Goal: Information Seeking & Learning: Get advice/opinions

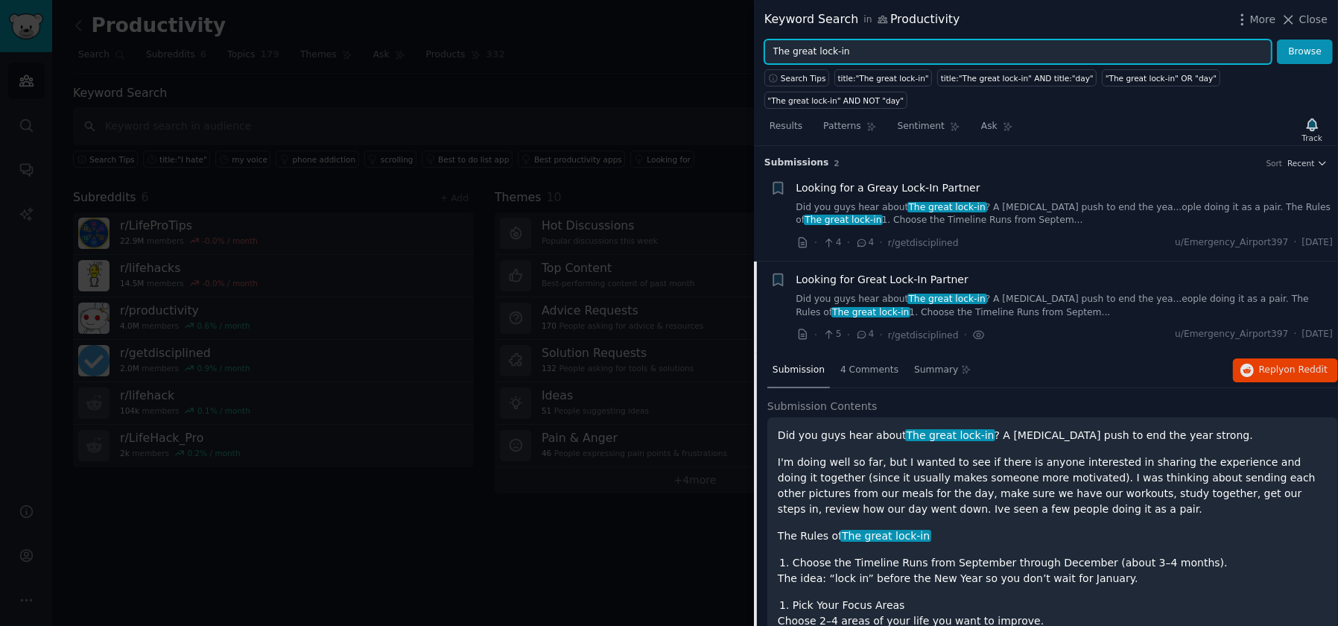
scroll to position [320, 0]
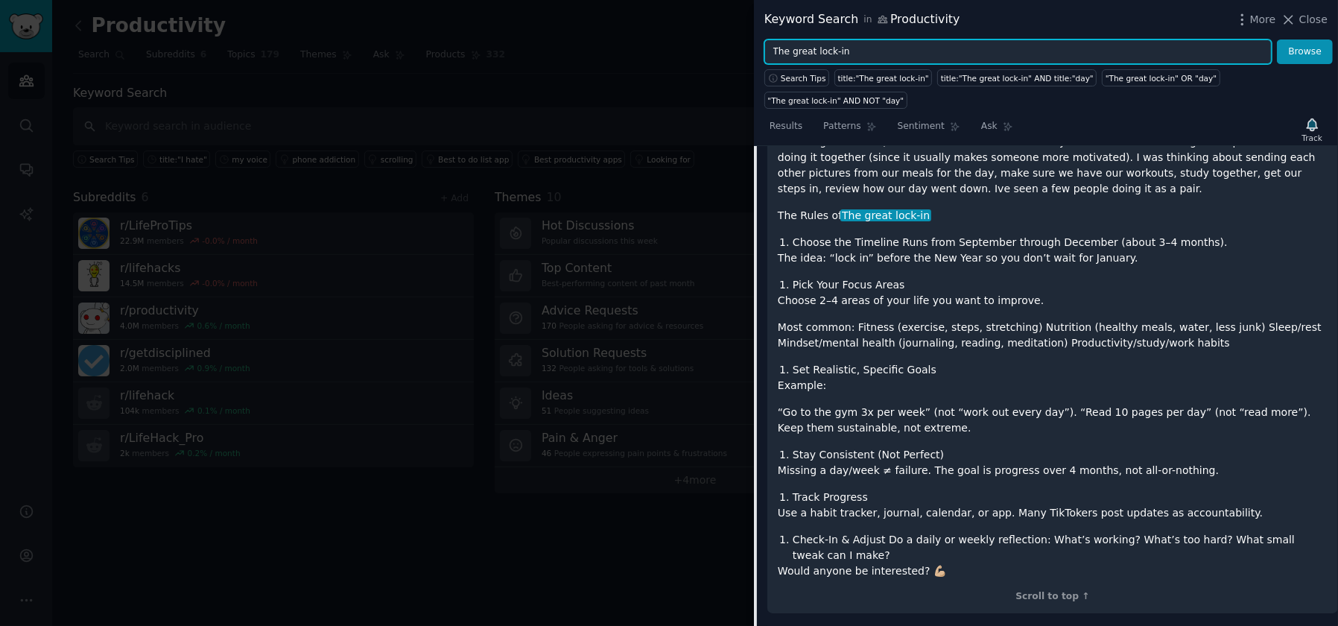
click at [867, 52] on input "The great lock-in" at bounding box center [1017, 51] width 507 height 25
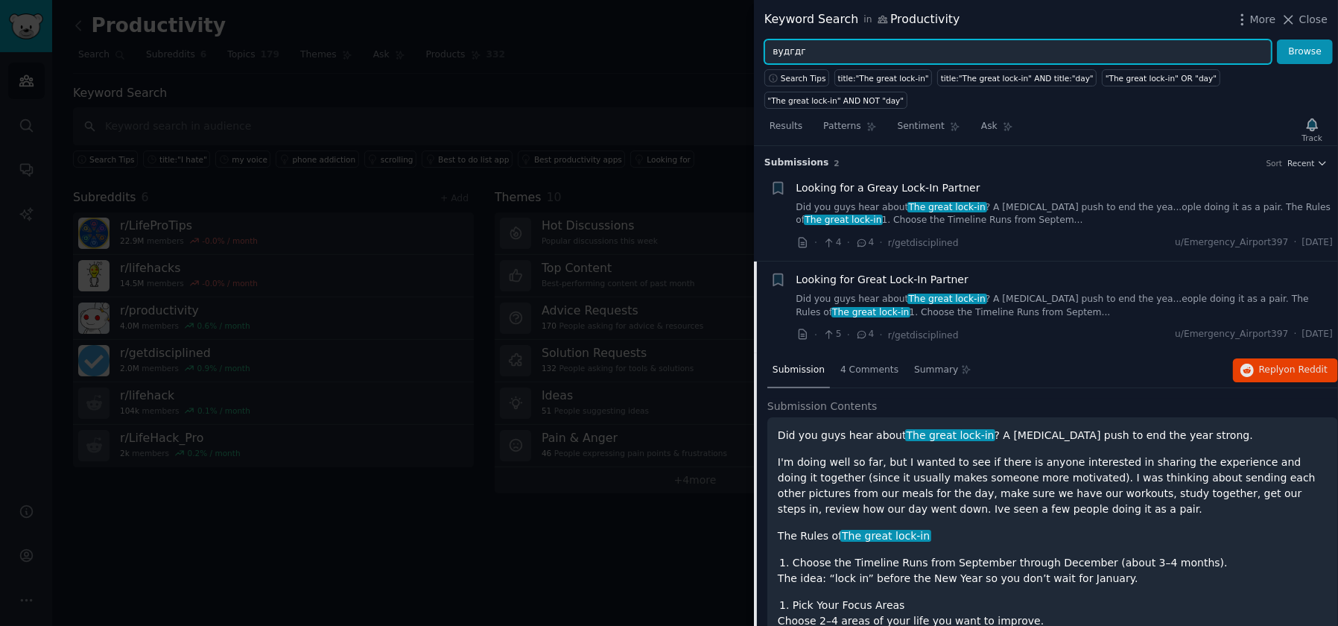
type input "вудгдг"
click at [1277, 39] on button "Browse" at bounding box center [1305, 51] width 56 height 25
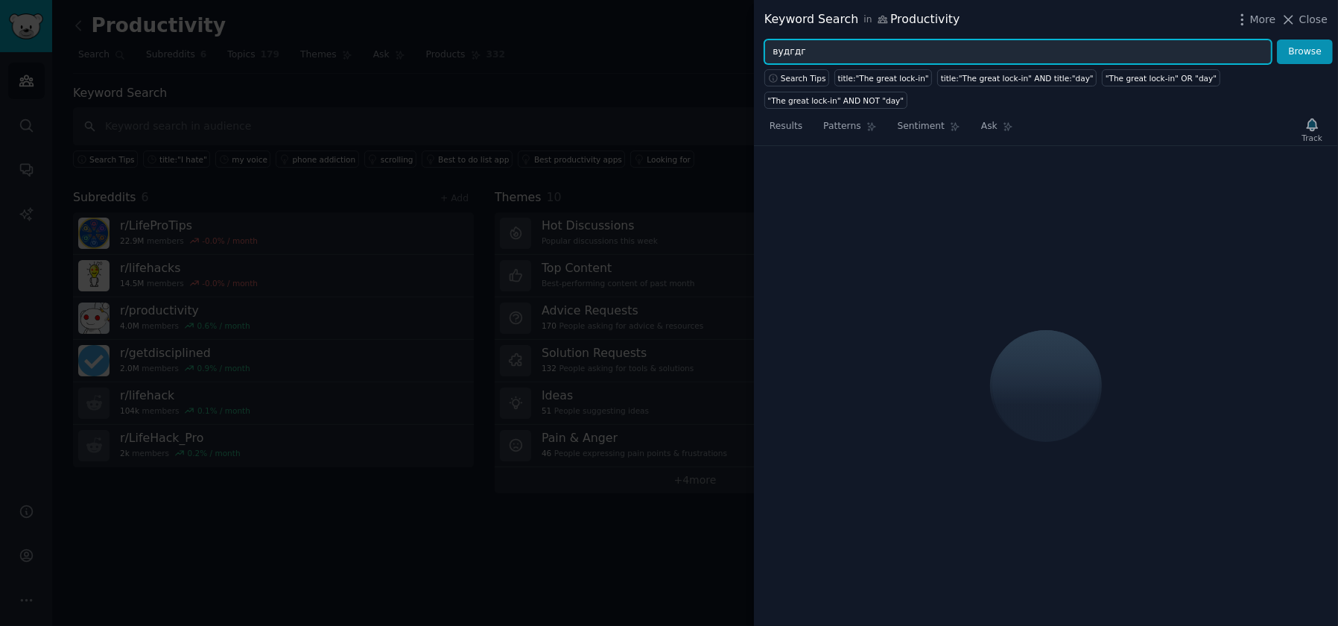
click at [830, 46] on input "вудгдг" at bounding box center [1017, 51] width 507 height 25
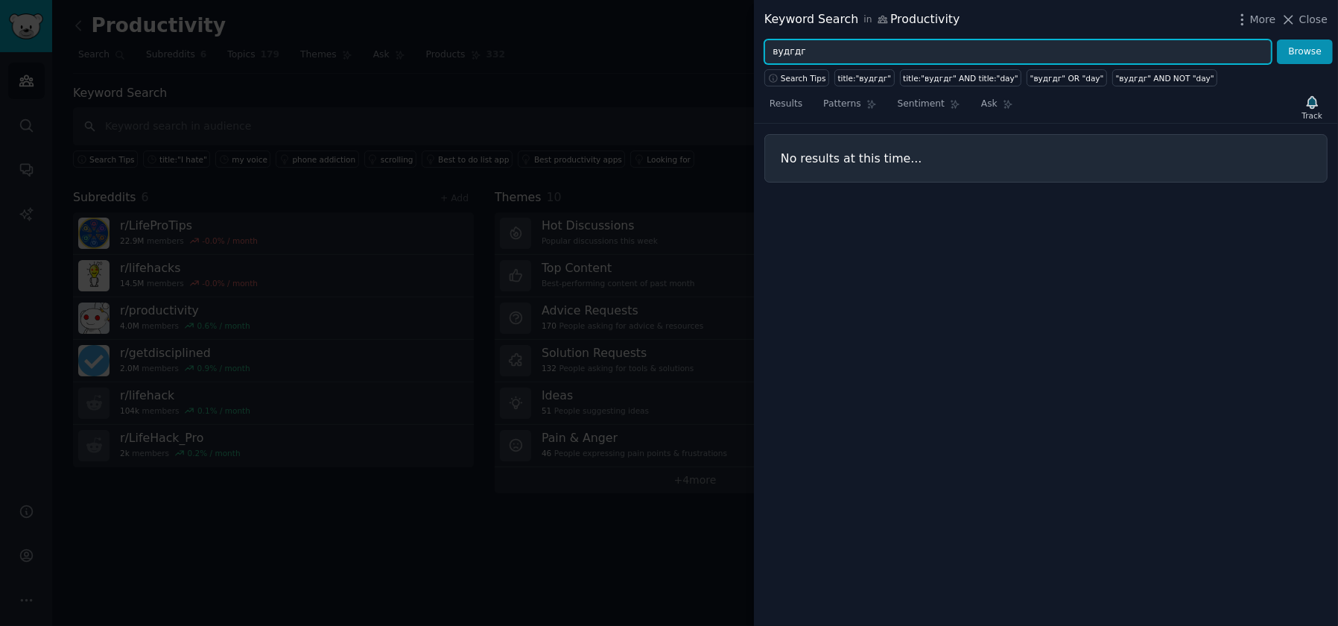
click at [830, 46] on input "вудгдг" at bounding box center [1017, 51] width 507 height 25
type input "в"
type input "delulu"
click at [1277, 39] on button "Browse" at bounding box center [1305, 51] width 56 height 25
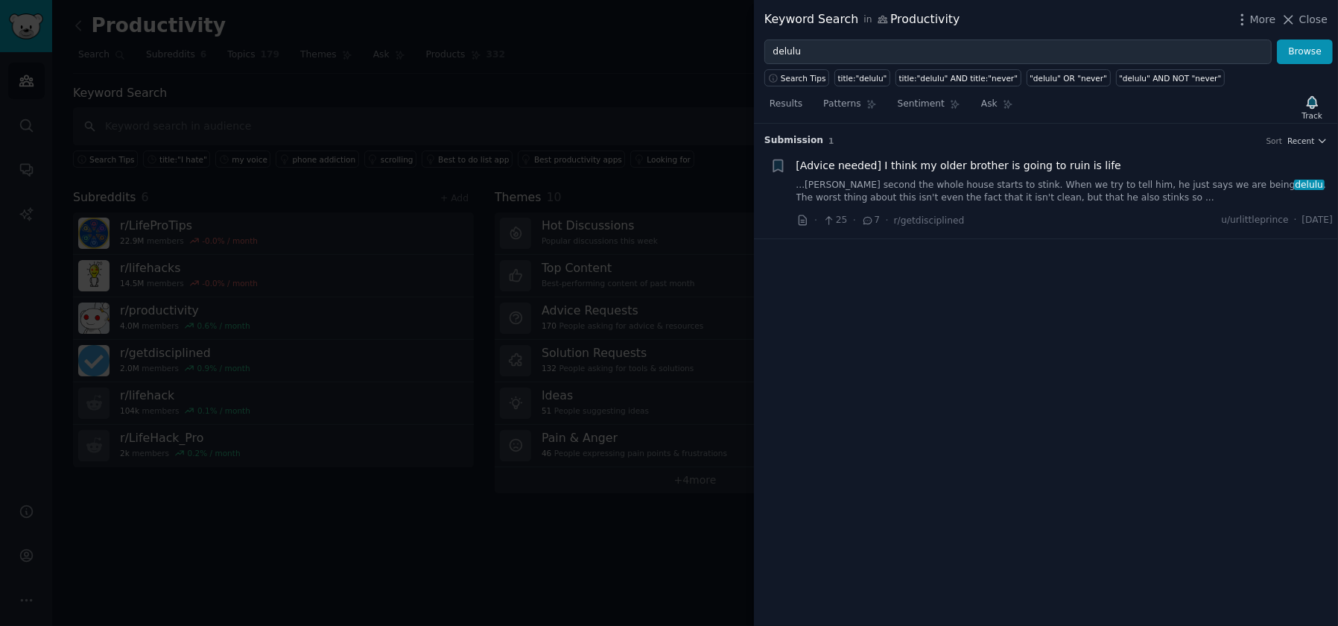
click at [938, 168] on span "[Advice needed] I think my older brother is going to ruin is life" at bounding box center [958, 166] width 325 height 16
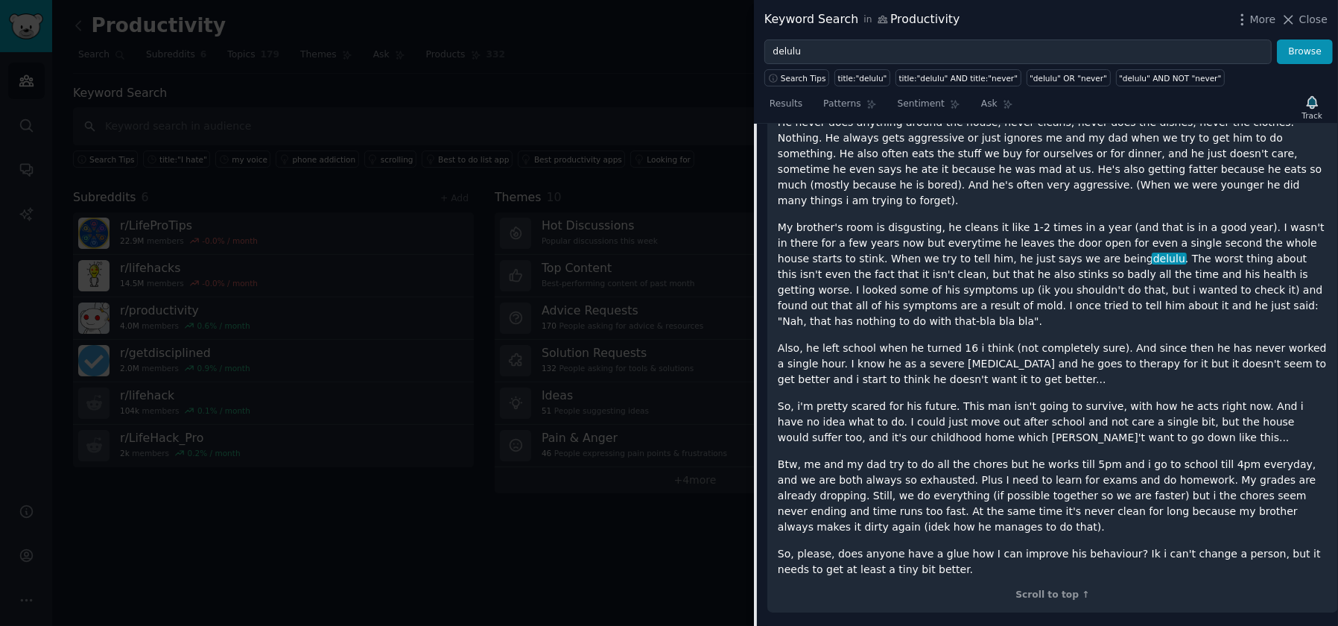
scroll to position [241, 0]
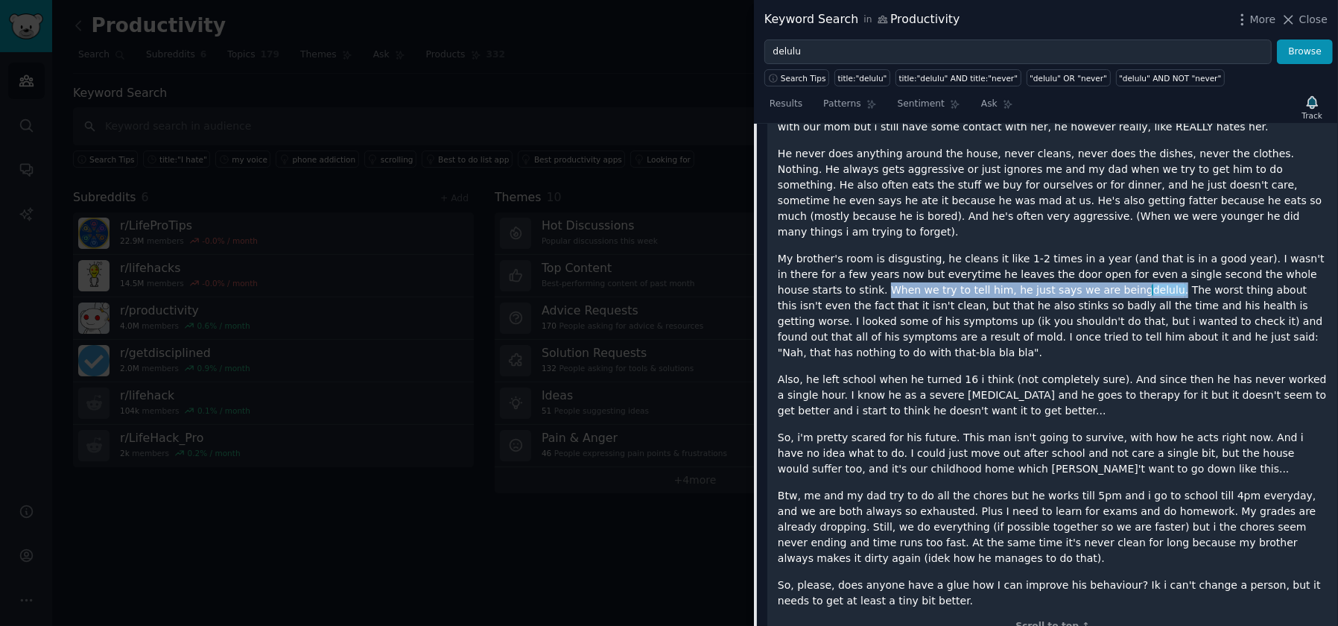
drag, startPoint x: 807, startPoint y: 271, endPoint x: 1079, endPoint y: 270, distance: 271.9
click at [1079, 270] on p "My brother's room is disgusting, he cleans it like 1-2 times in a year (and tha…" at bounding box center [1053, 305] width 550 height 109
copy p "When we try to tell him, he just says we are being delulu ."
